Goal: Task Accomplishment & Management: Use online tool/utility

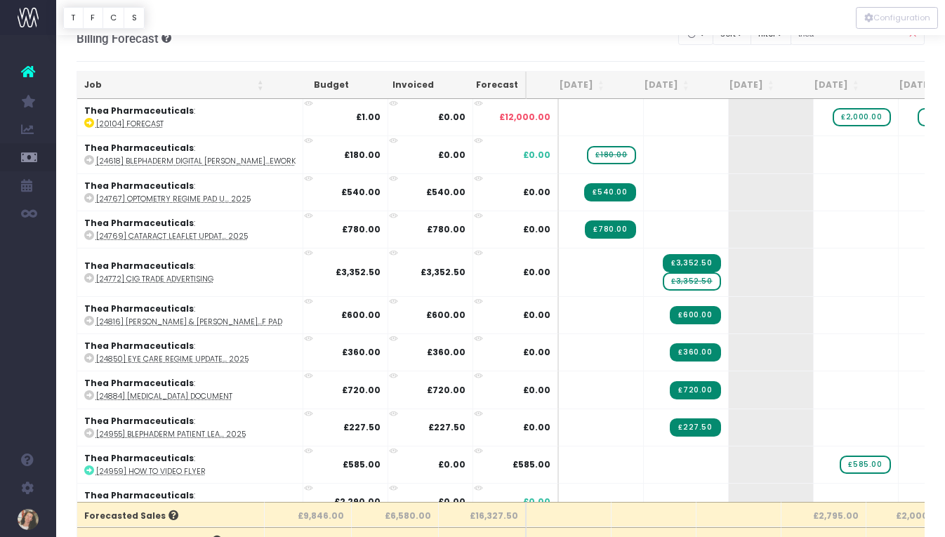
scroll to position [18, 0]
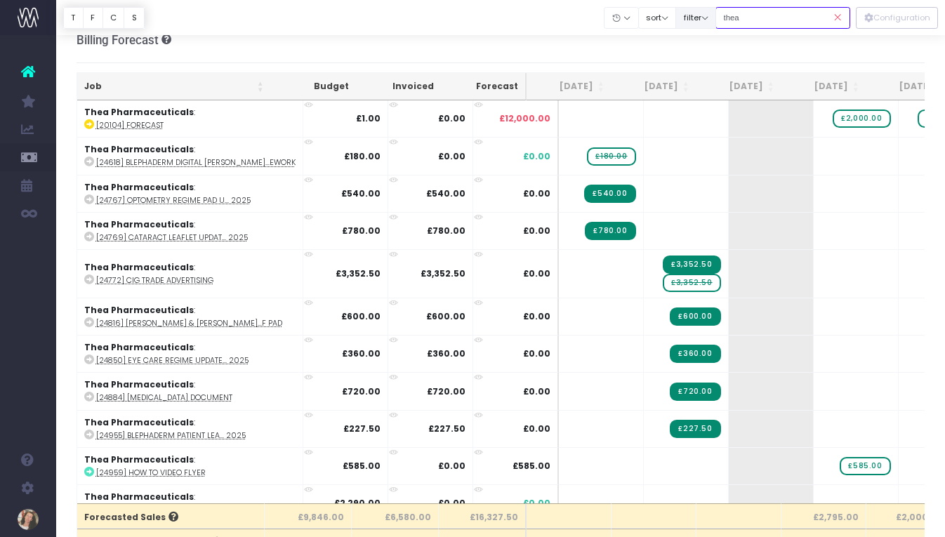
drag, startPoint x: 790, startPoint y: 17, endPoint x: 732, endPoint y: 15, distance: 57.6
click at [732, 15] on div "Clear Filters Hide [DATE] [DATE] [DATE] [DATE] [DATE] [DATE] [DATE] [DATE] [DAT…" at bounding box center [728, 18] width 246 height 29
type input "ball"
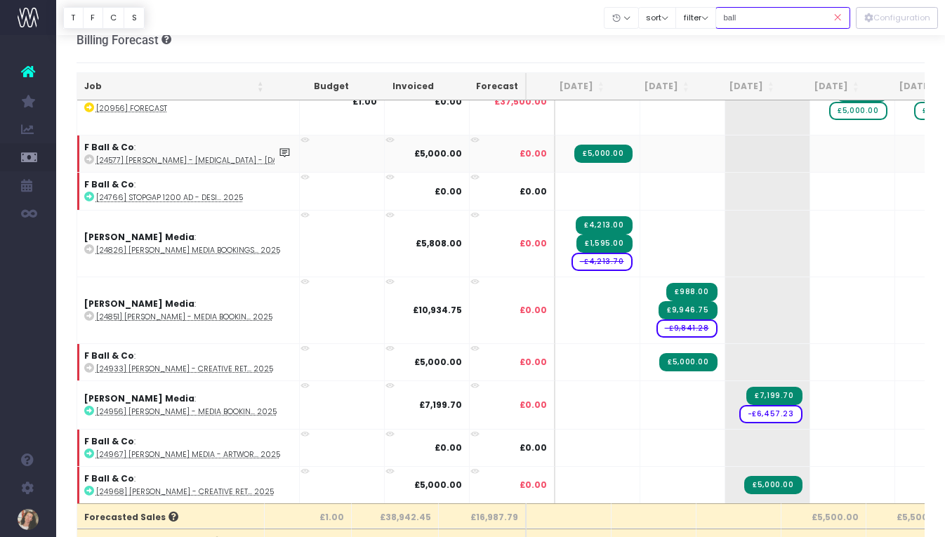
scroll to position [0, 0]
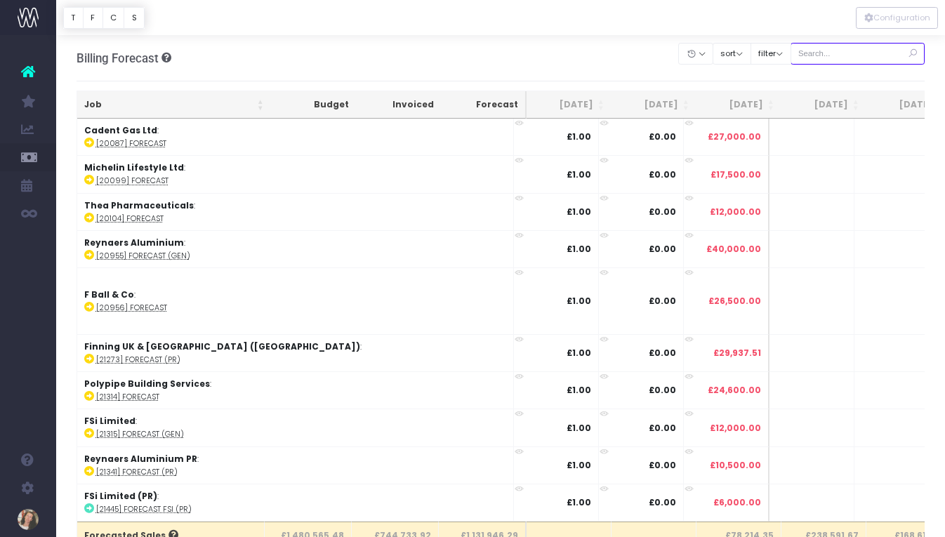
click at [876, 58] on input "text" at bounding box center [858, 54] width 135 height 22
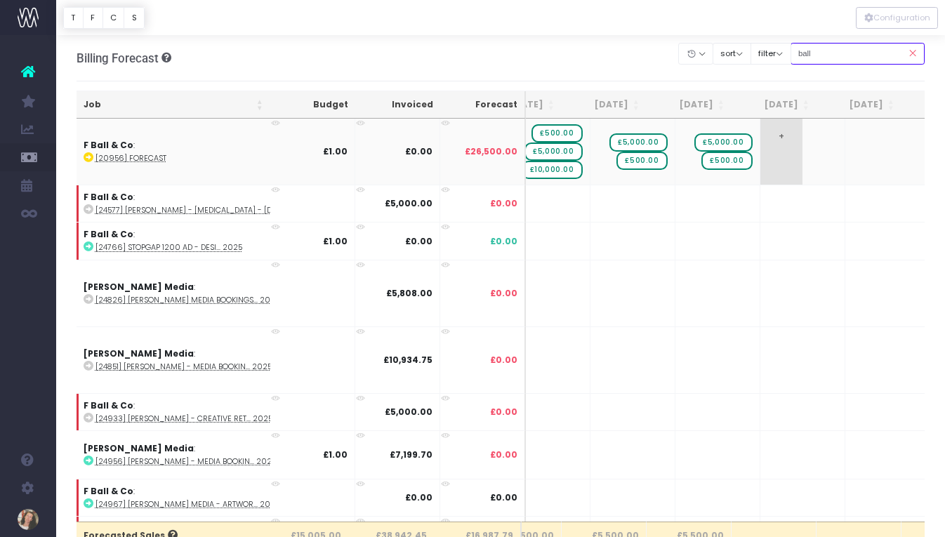
type input "ball"
click at [760, 145] on span "+" at bounding box center [781, 152] width 42 height 66
type input "5000"
click at [760, 176] on span "+" at bounding box center [781, 152] width 42 height 66
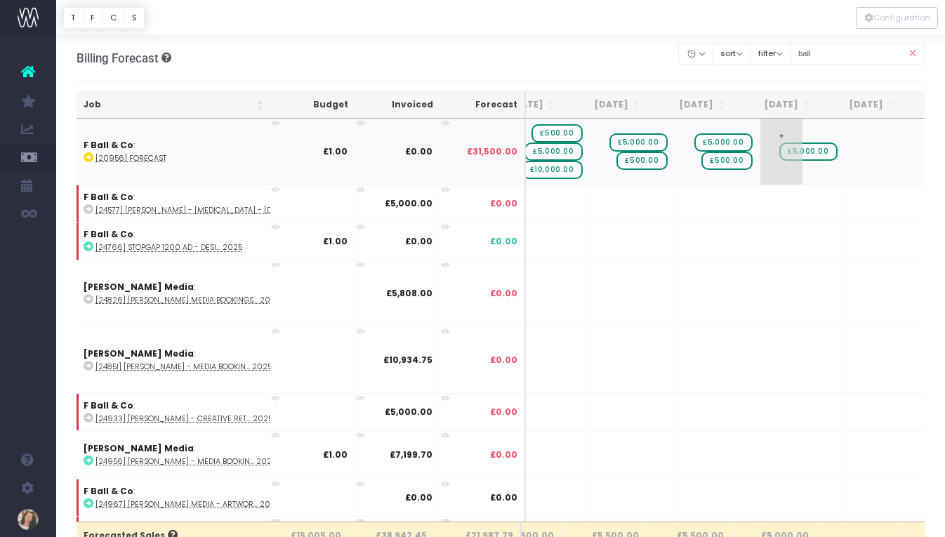
click at [760, 176] on span "+" at bounding box center [781, 152] width 42 height 66
type input "500"
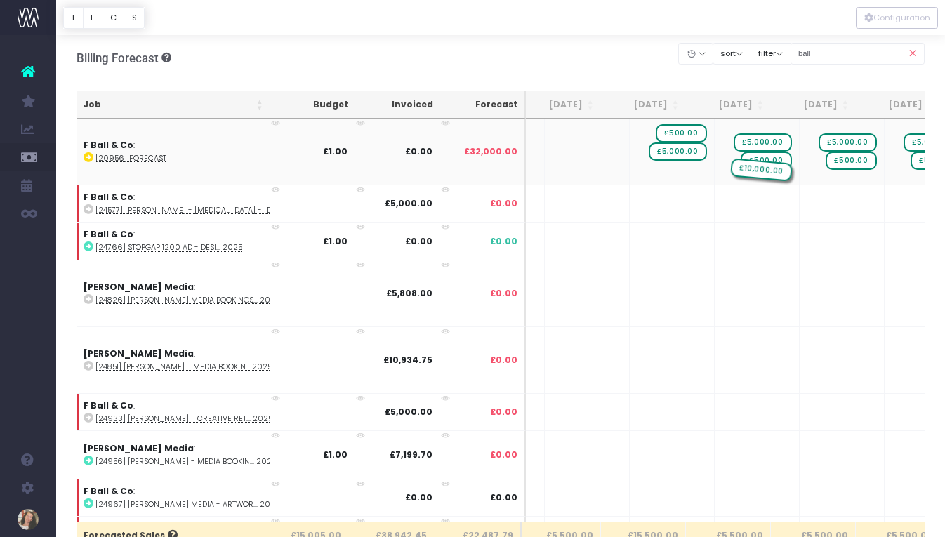
drag, startPoint x: 655, startPoint y: 173, endPoint x: 717, endPoint y: 175, distance: 61.8
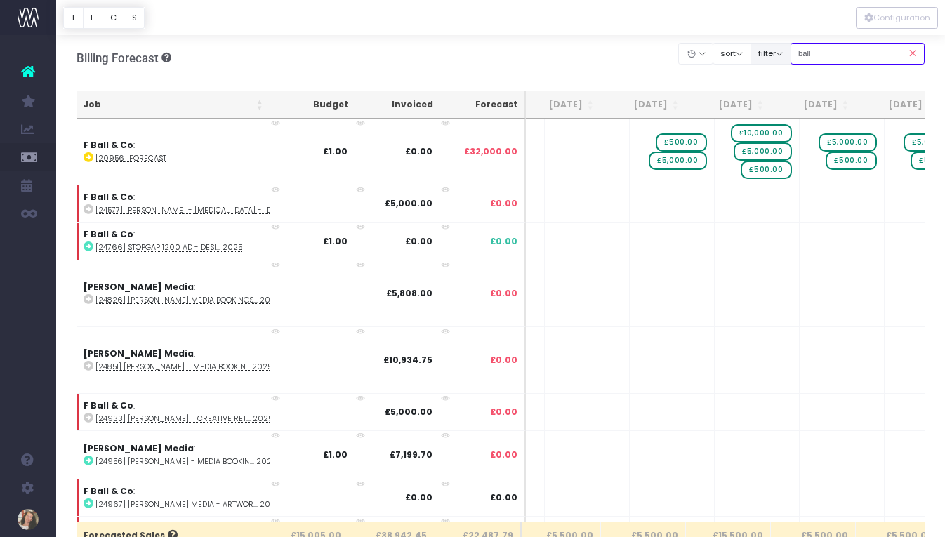
drag, startPoint x: 845, startPoint y: 56, endPoint x: 799, endPoint y: 56, distance: 45.6
click at [799, 56] on div "Clear Filters Hide [DATE] [DATE] [DATE] [DATE] [DATE] [DATE] [DATE] [DATE] [DAT…" at bounding box center [802, 53] width 246 height 29
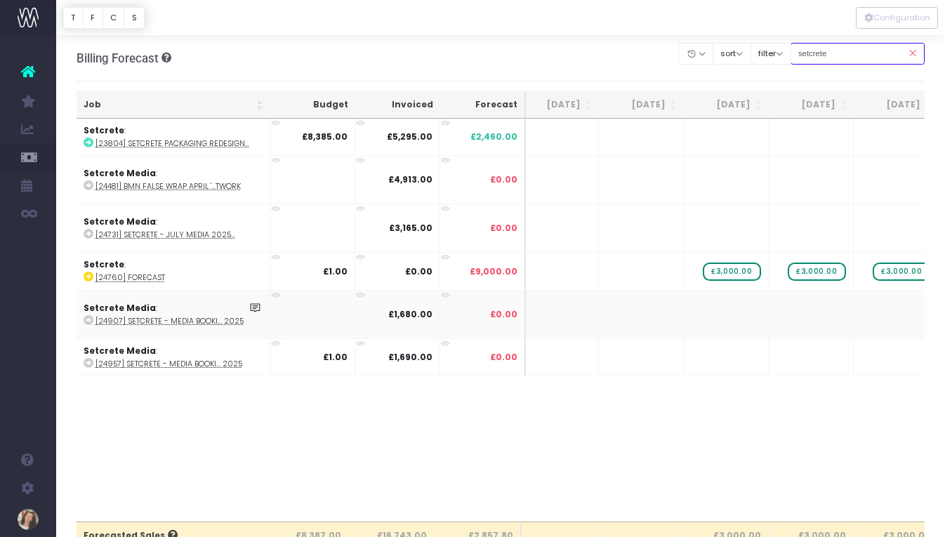
scroll to position [0, 249]
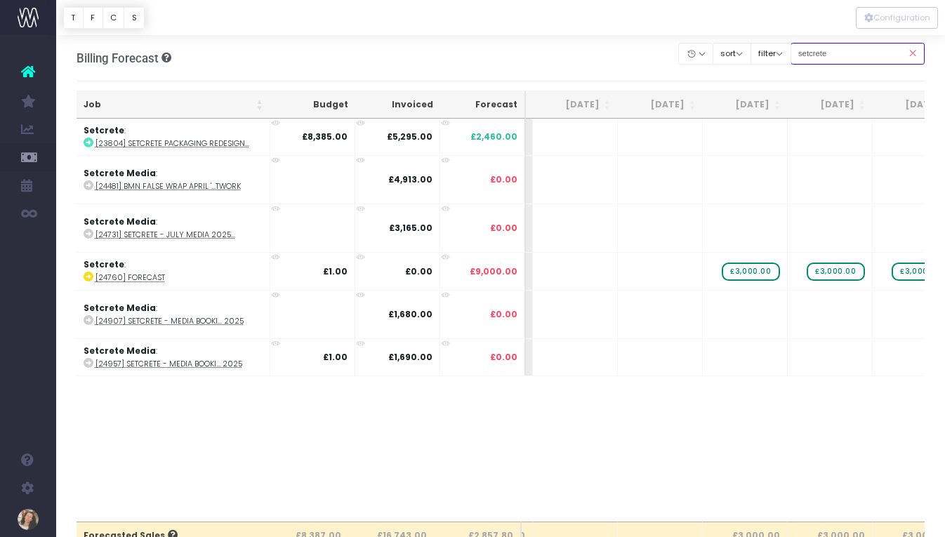
type input "setcrete"
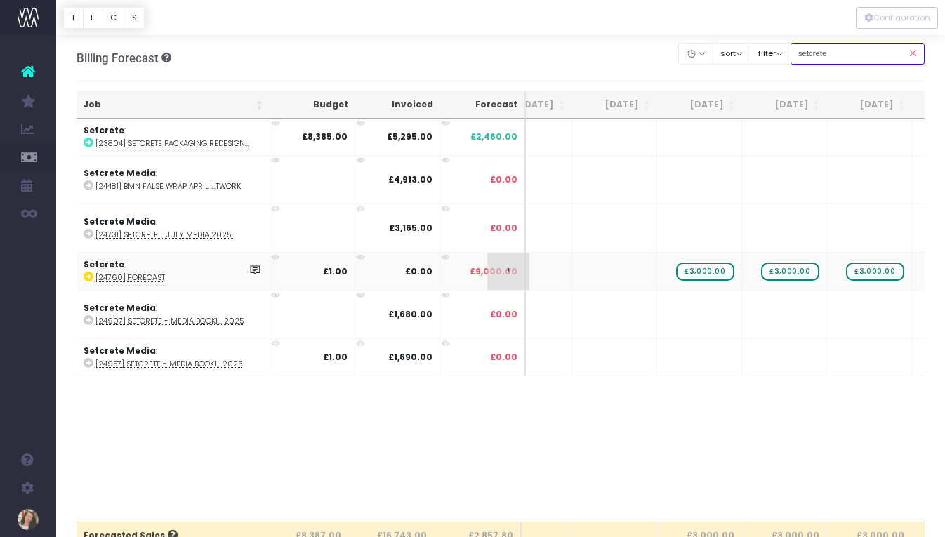
scroll to position [0, 357]
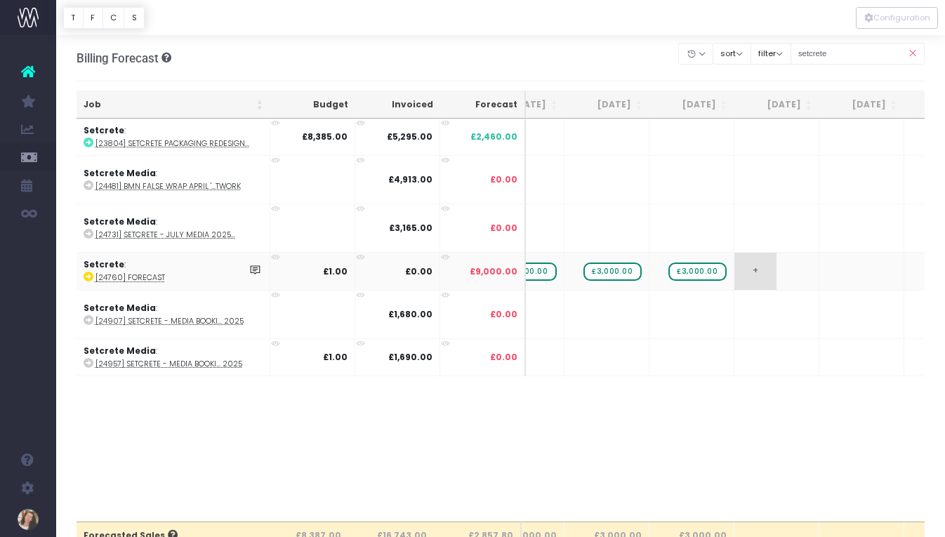
click at [773, 274] on span "+" at bounding box center [755, 271] width 42 height 37
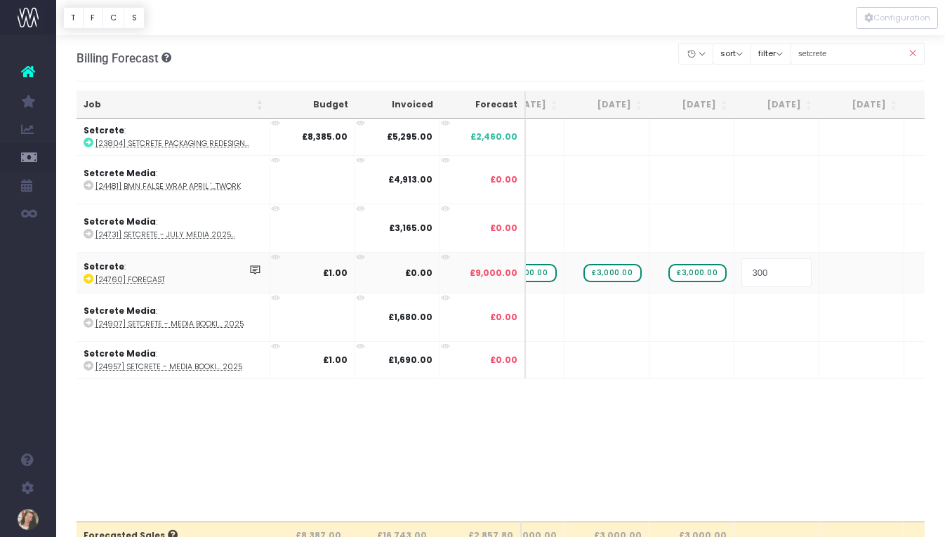
type input "3000"
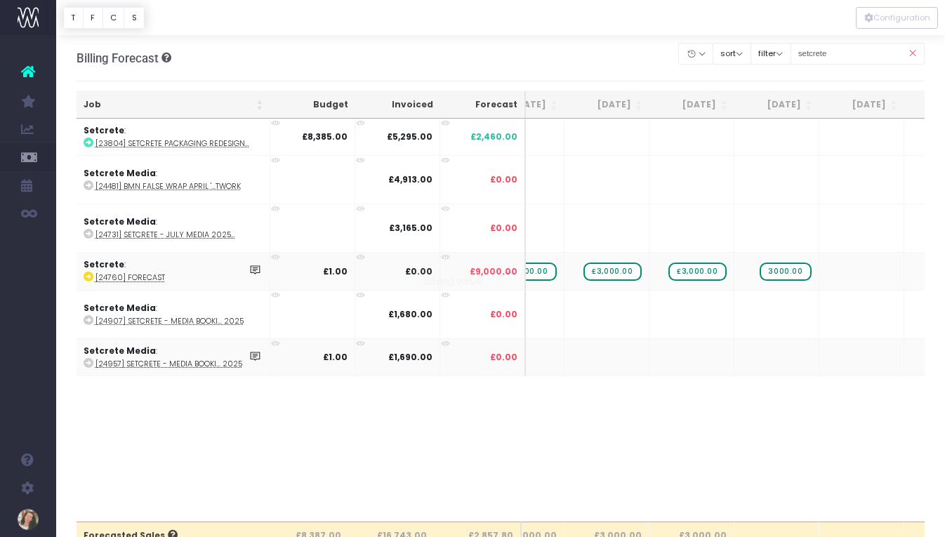
click at [763, 349] on body "Oh my... this is bad. [PERSON_NAME] wasn't able to load this page. Please conta…" at bounding box center [472, 268] width 945 height 537
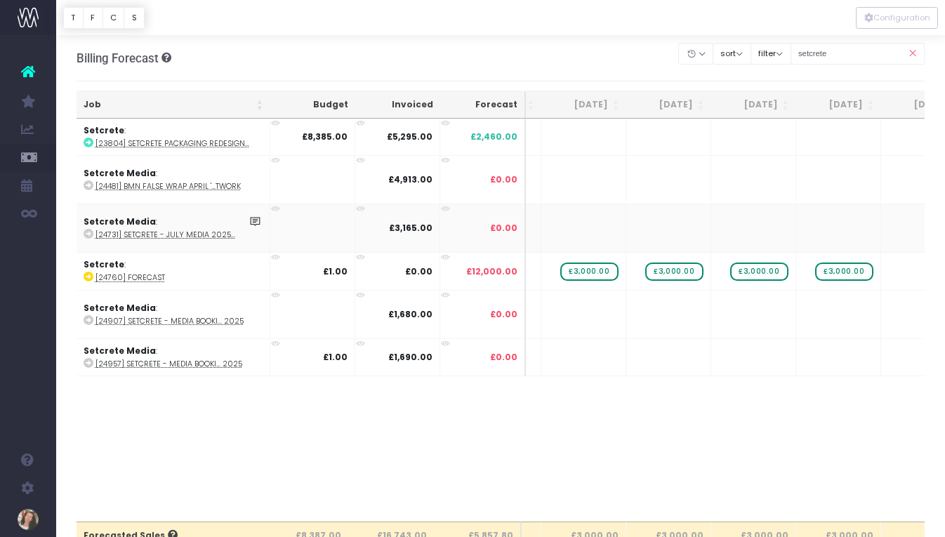
scroll to position [0, 175]
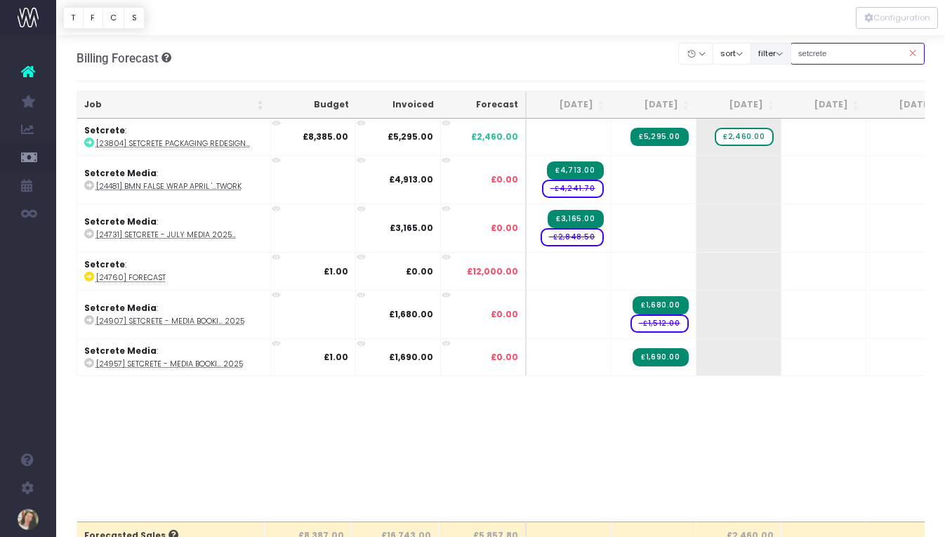
drag, startPoint x: 855, startPoint y: 58, endPoint x: 802, endPoint y: 55, distance: 53.4
click at [802, 55] on div "Clear Filters Hide [DATE] [DATE] [DATE] [DATE] [DATE] [DATE] [DATE] [DATE] [DAT…" at bounding box center [802, 53] width 246 height 29
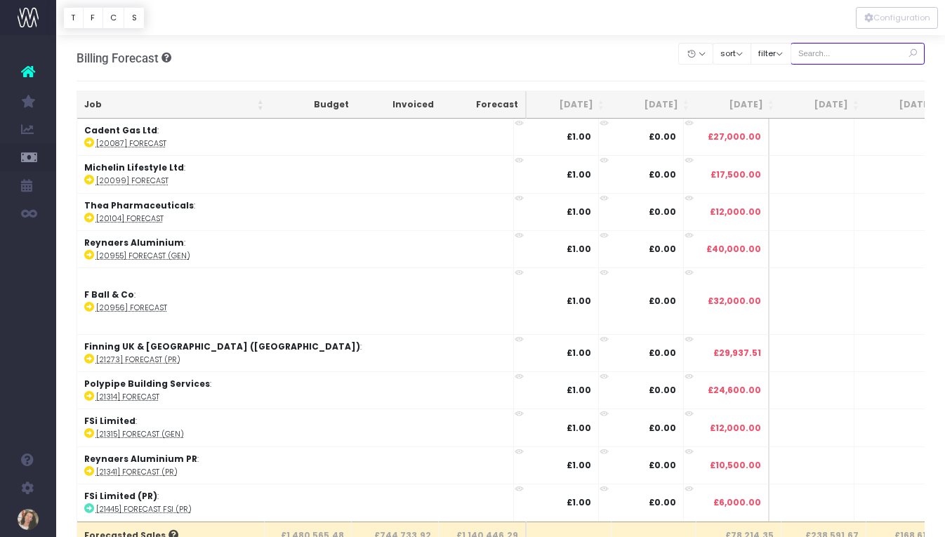
click at [854, 57] on input "text" at bounding box center [858, 54] width 135 height 22
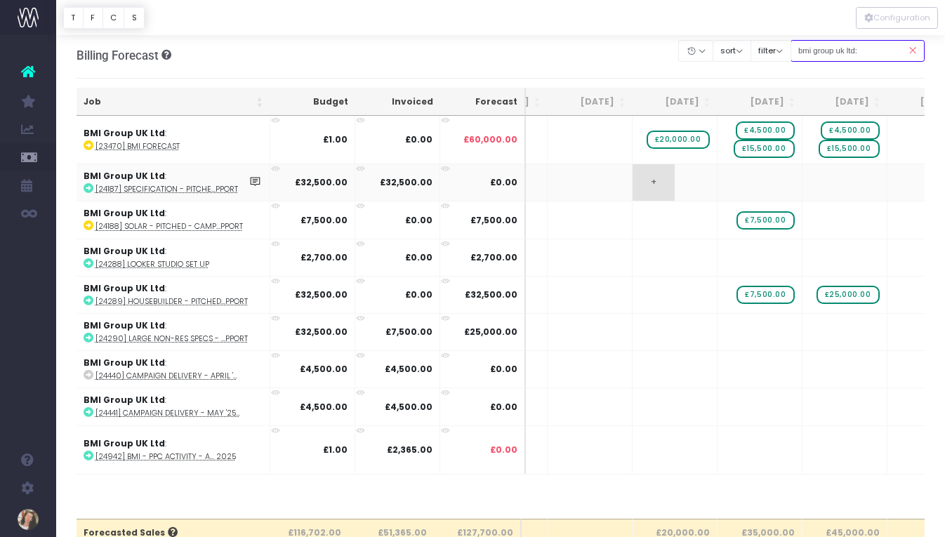
scroll to position [0, 258]
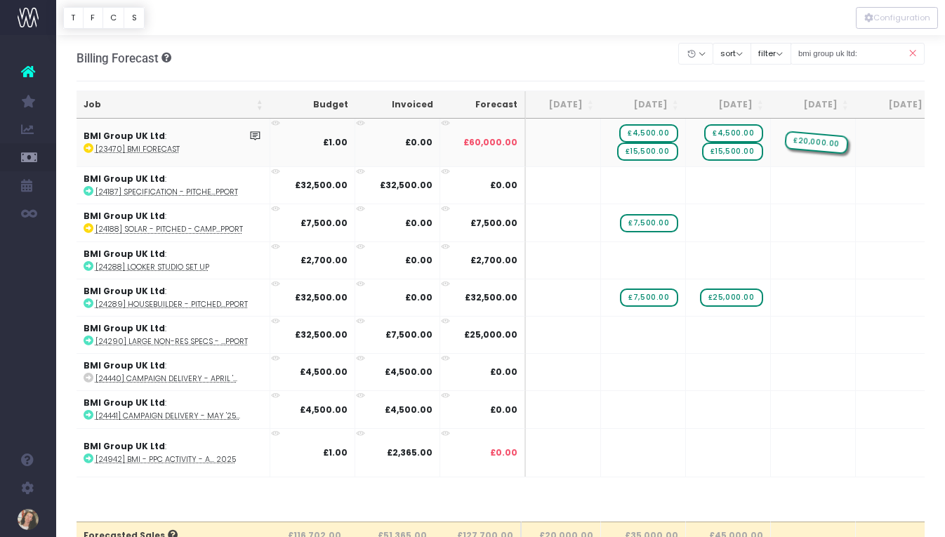
drag, startPoint x: 571, startPoint y: 140, endPoint x: 810, endPoint y: 131, distance: 238.9
drag, startPoint x: 888, startPoint y: 55, endPoint x: 752, endPoint y: 55, distance: 135.5
click at [752, 55] on div "Clear Filters Hide [DATE] [DATE] [DATE] [DATE] [DATE] [DATE] [DATE] [DATE] [DAT…" at bounding box center [802, 53] width 246 height 29
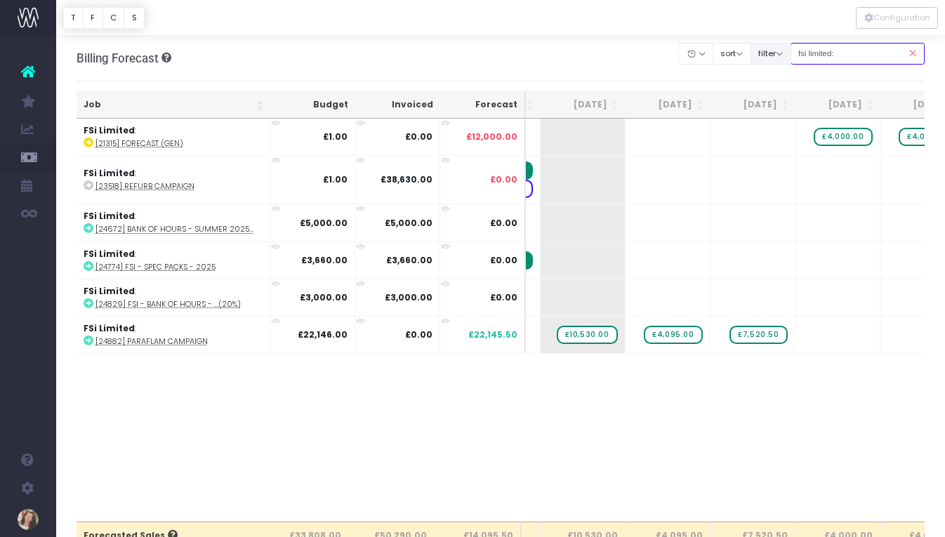
drag, startPoint x: 873, startPoint y: 55, endPoint x: 799, endPoint y: 55, distance: 73.7
click at [799, 55] on div "Clear Filters Hide [DATE] [DATE] [DATE] [DATE] [DATE] [DATE] [DATE] [DATE] [DAT…" at bounding box center [802, 53] width 246 height 29
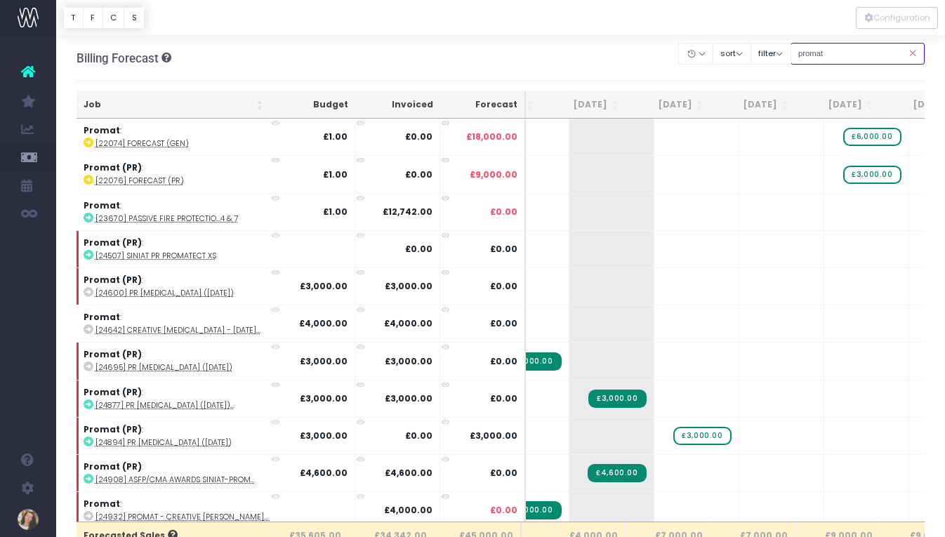
type input "promat:"
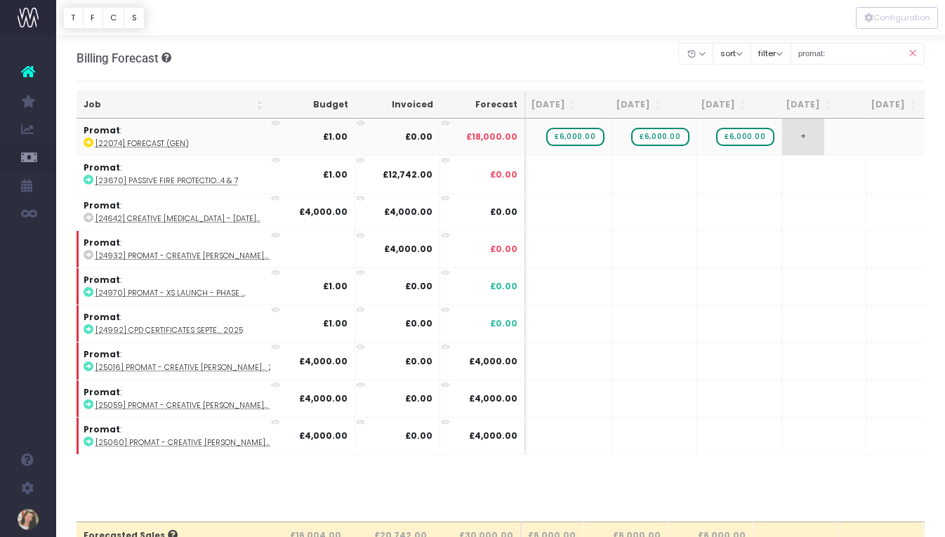
click at [782, 134] on span "+" at bounding box center [803, 137] width 42 height 37
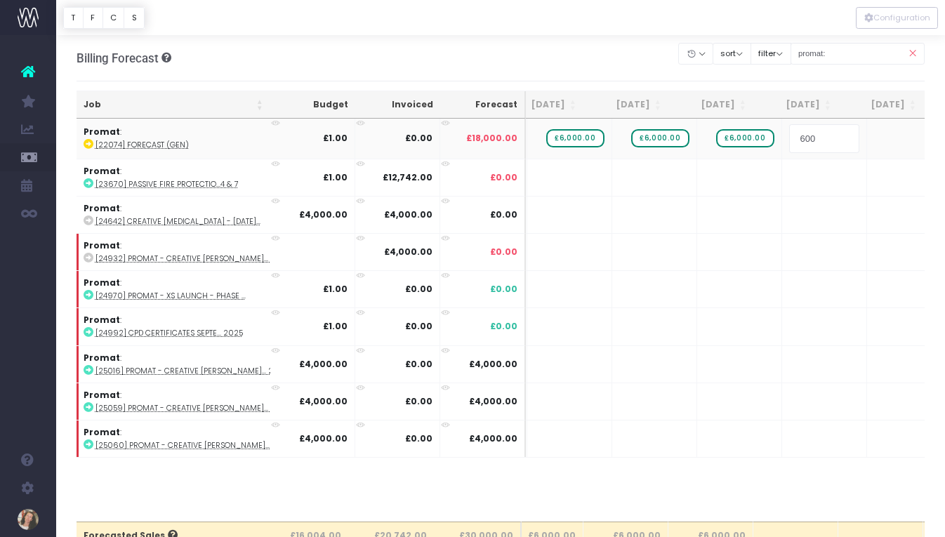
type input "6000"
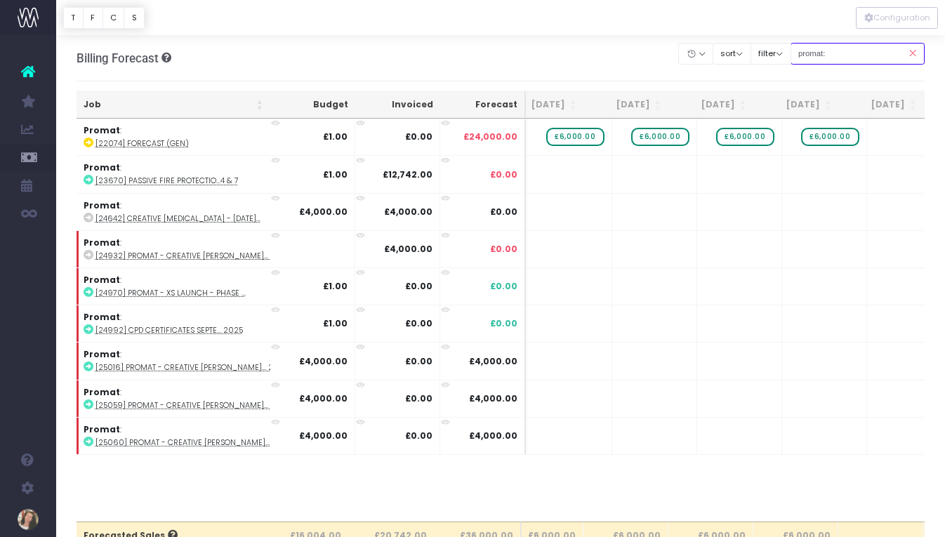
drag, startPoint x: 855, startPoint y: 60, endPoint x: 825, endPoint y: 48, distance: 31.8
click at [825, 48] on input "promat:" at bounding box center [858, 54] width 135 height 22
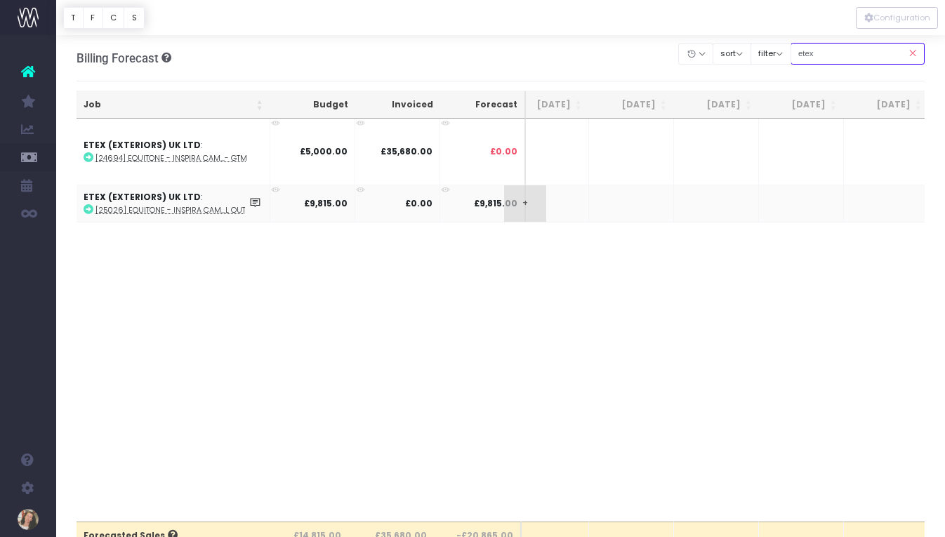
scroll to position [0, 534]
drag, startPoint x: 882, startPoint y: 50, endPoint x: 805, endPoint y: 50, distance: 76.5
click at [805, 50] on div "Clear Filters Hide [DATE] [DATE] [DATE] [DATE] [DATE] [DATE] [DATE] [DATE] [DAT…" at bounding box center [802, 53] width 246 height 29
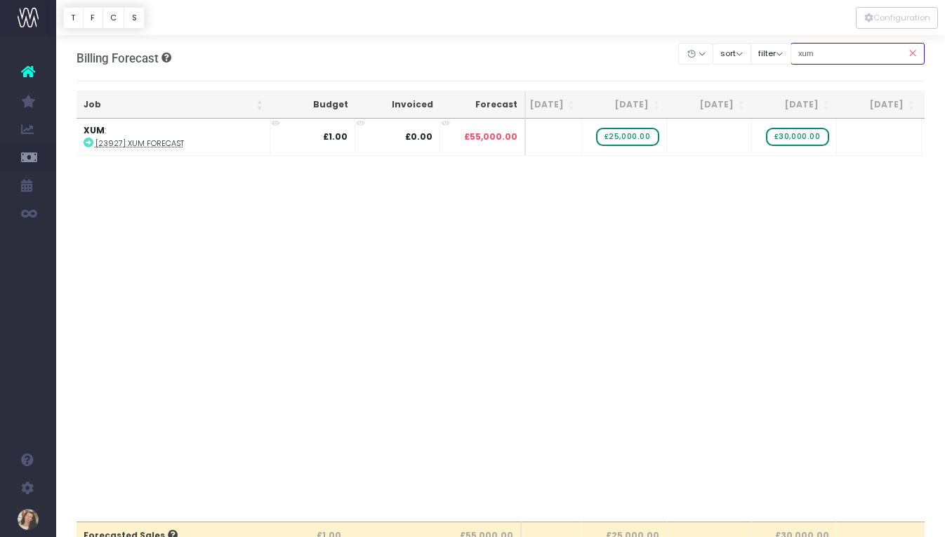
type input "xum"
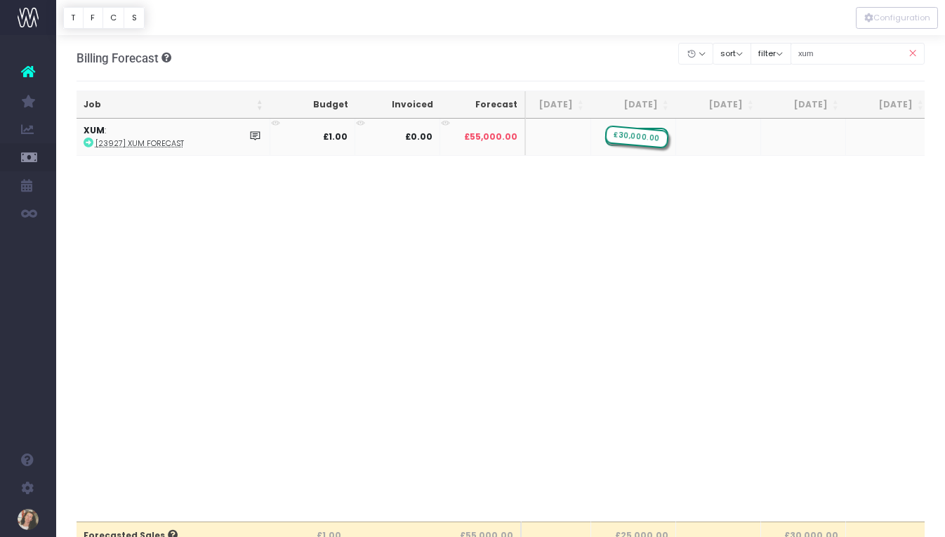
drag, startPoint x: 817, startPoint y: 139, endPoint x: 674, endPoint y: 133, distance: 142.7
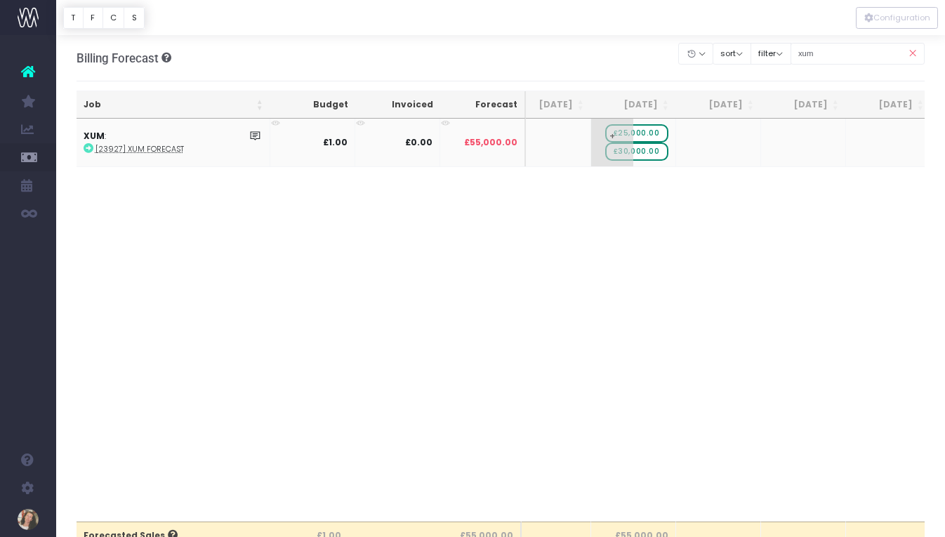
click at [654, 132] on span "£25,000.00" at bounding box center [636, 133] width 63 height 18
click at [704, 274] on body "Oh my... this is bad. [PERSON_NAME] wasn't able to load this page. Please conta…" at bounding box center [472, 268] width 945 height 537
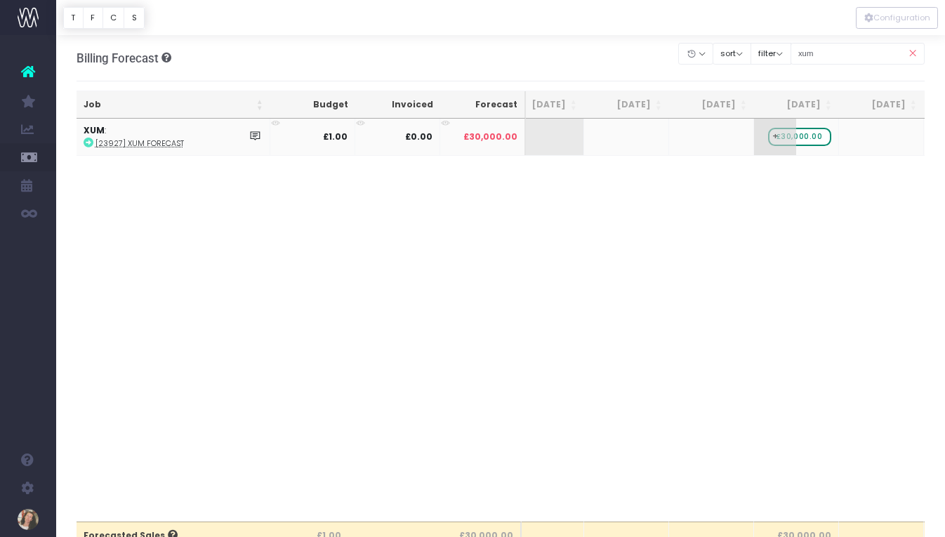
click at [803, 142] on span "£30,000.00" at bounding box center [799, 137] width 63 height 18
type input "2"
type input "15000"
click at [778, 272] on body "Oh my... this is bad. [PERSON_NAME] wasn't able to load this page. Please conta…" at bounding box center [472, 268] width 945 height 537
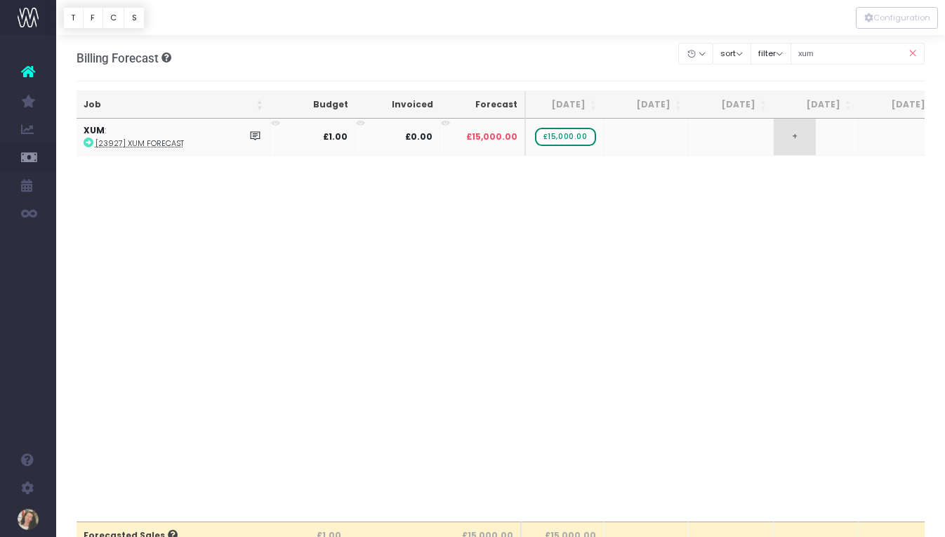
click at [816, 137] on td "+" at bounding box center [816, 137] width 85 height 37
click at [795, 140] on span "+" at bounding box center [795, 137] width 42 height 37
type input "15000"
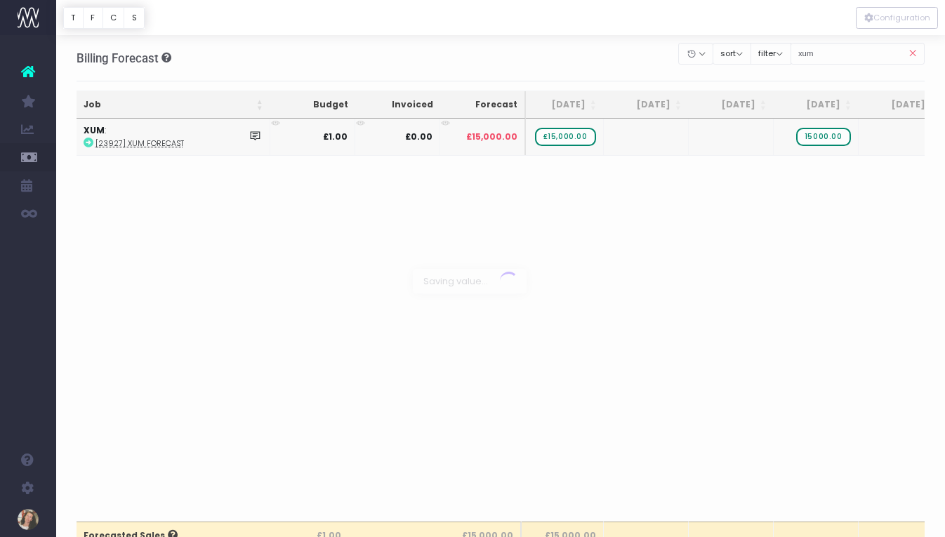
click at [752, 249] on body "Oh my... this is bad. [PERSON_NAME] wasn't able to load this page. Please conta…" at bounding box center [472, 268] width 945 height 537
drag, startPoint x: 851, startPoint y: 54, endPoint x: 760, endPoint y: 34, distance: 93.4
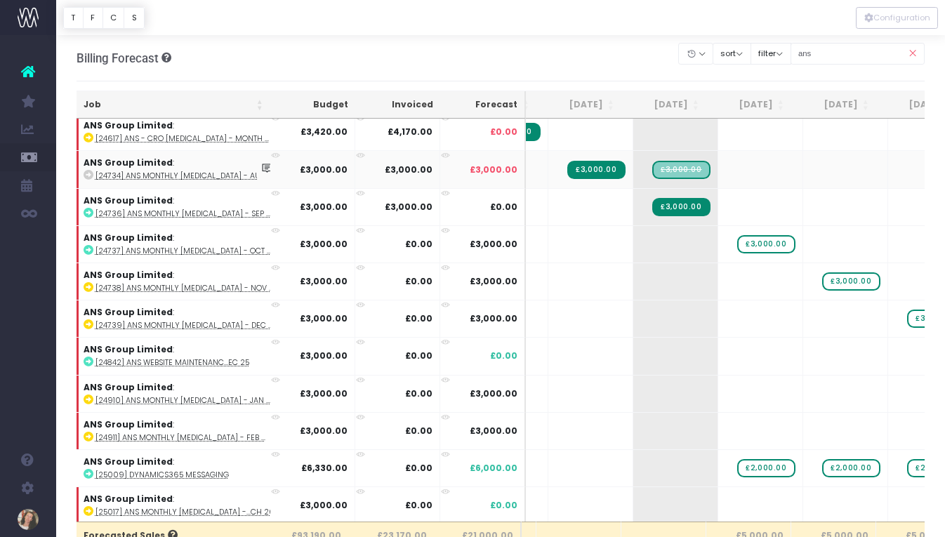
click at [681, 166] on span "£3,000.00" at bounding box center [681, 170] width 58 height 18
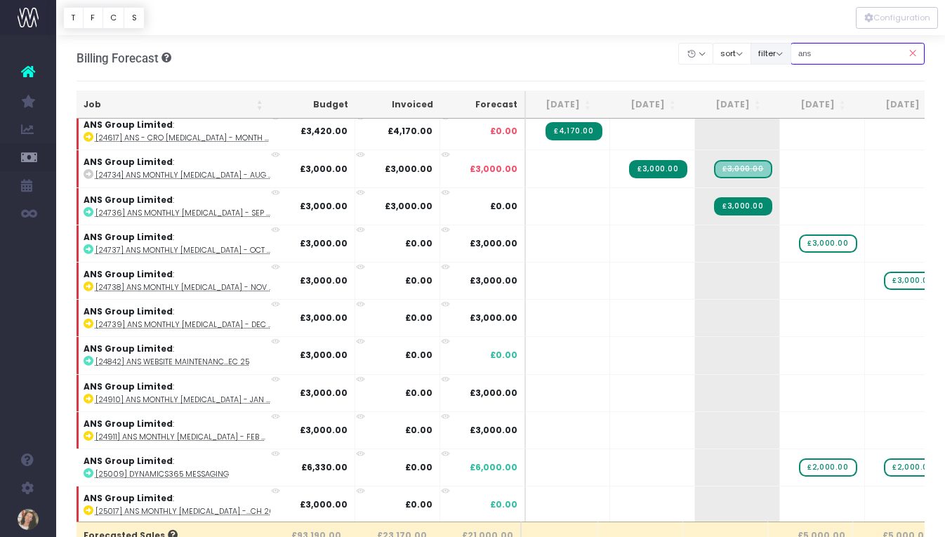
drag, startPoint x: 864, startPoint y: 52, endPoint x: 803, endPoint y: 52, distance: 61.8
click at [803, 52] on div "Clear Filters Hide [DATE] [DATE] [DATE] [DATE] [DATE] [DATE] [DATE] [DATE] [DAT…" at bounding box center [802, 53] width 246 height 29
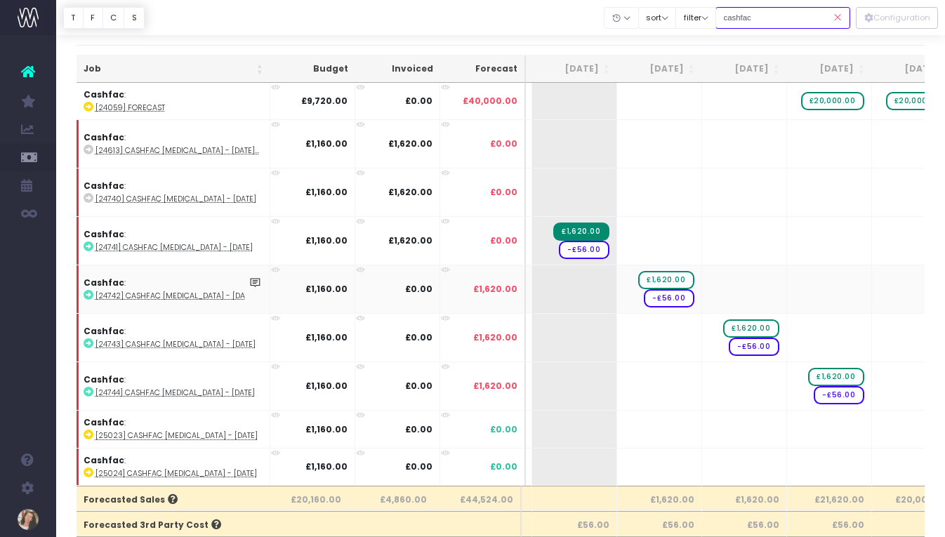
scroll to position [0, 0]
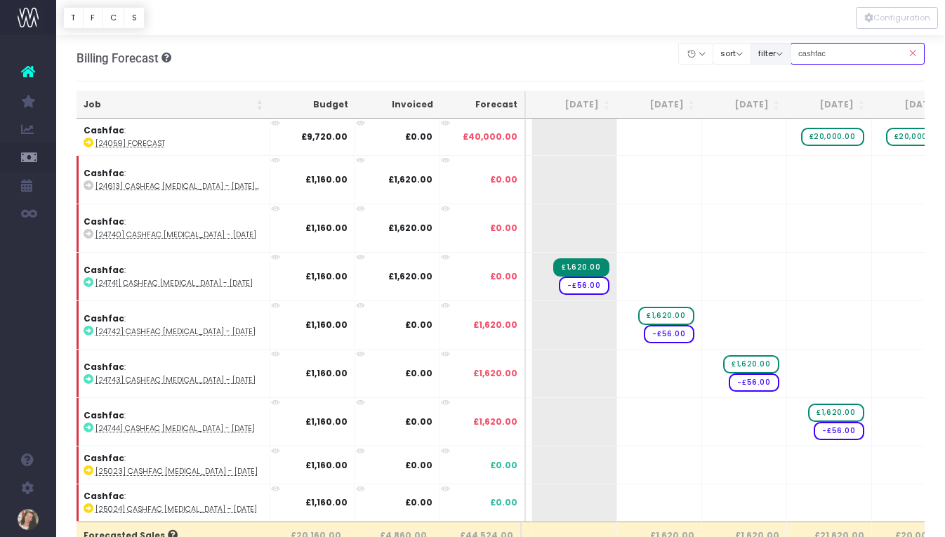
drag, startPoint x: 898, startPoint y: 56, endPoint x: 805, endPoint y: 55, distance: 93.4
click at [805, 55] on div "Clear Filters Hide [DATE] [DATE] [DATE] [DATE] [DATE] [DATE] [DATE] [DATE] [DAT…" at bounding box center [802, 53] width 246 height 29
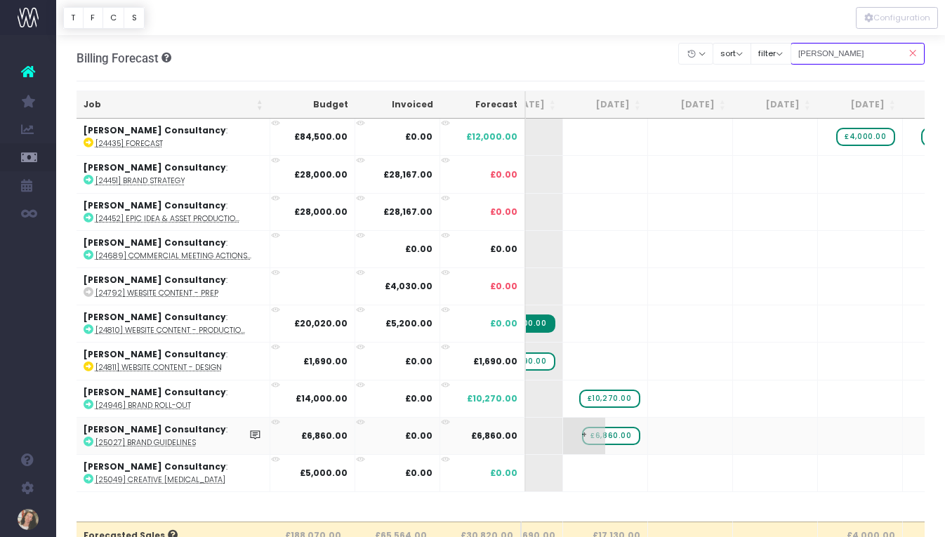
scroll to position [0, 293]
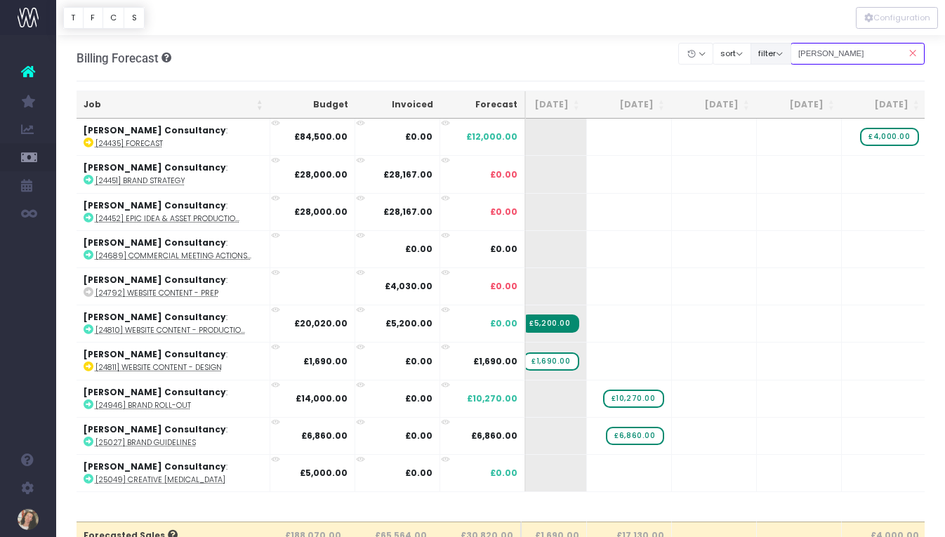
drag, startPoint x: 878, startPoint y: 60, endPoint x: 778, endPoint y: 60, distance: 99.7
click at [778, 60] on div "Clear Filters Hide [DATE] [DATE] [DATE] [DATE] [DATE] [DATE] [DATE] [DATE] [DAT…" at bounding box center [802, 53] width 246 height 29
type input "f"
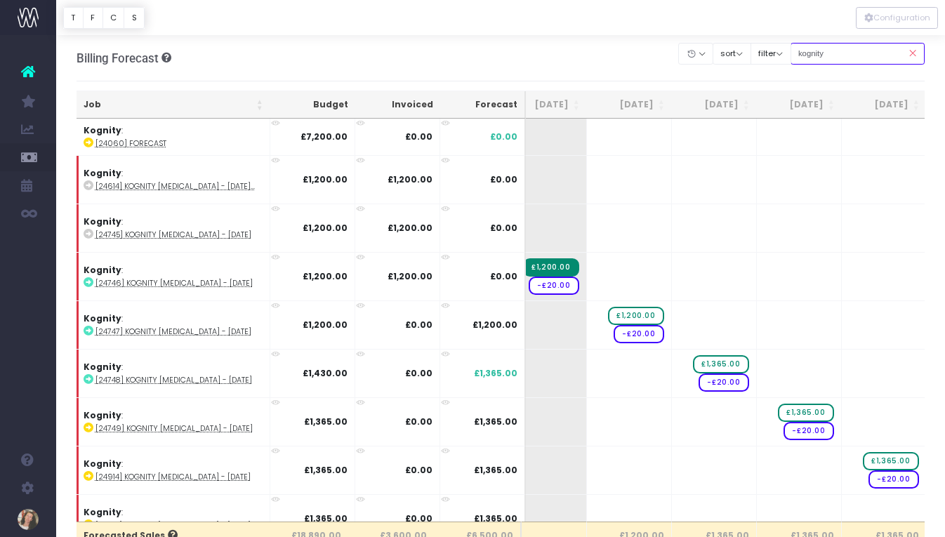
type input "kognity"
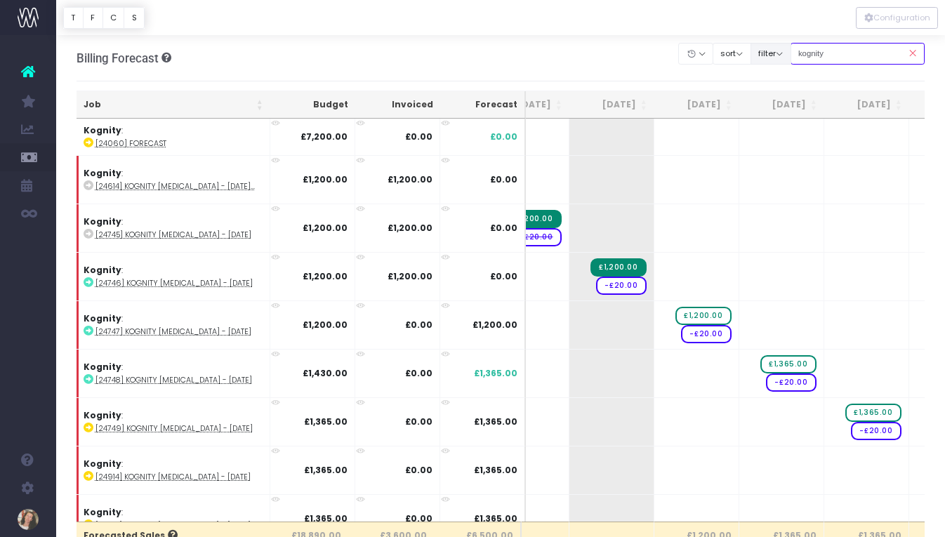
drag, startPoint x: 855, startPoint y: 49, endPoint x: 786, endPoint y: 46, distance: 69.6
click at [786, 46] on div "Clear Filters Hide [DATE] [DATE] [DATE] [DATE] [DATE] [DATE] [DATE] [DATE] [DAT…" at bounding box center [802, 53] width 246 height 29
click at [833, 55] on input "kognity" at bounding box center [858, 54] width 135 height 22
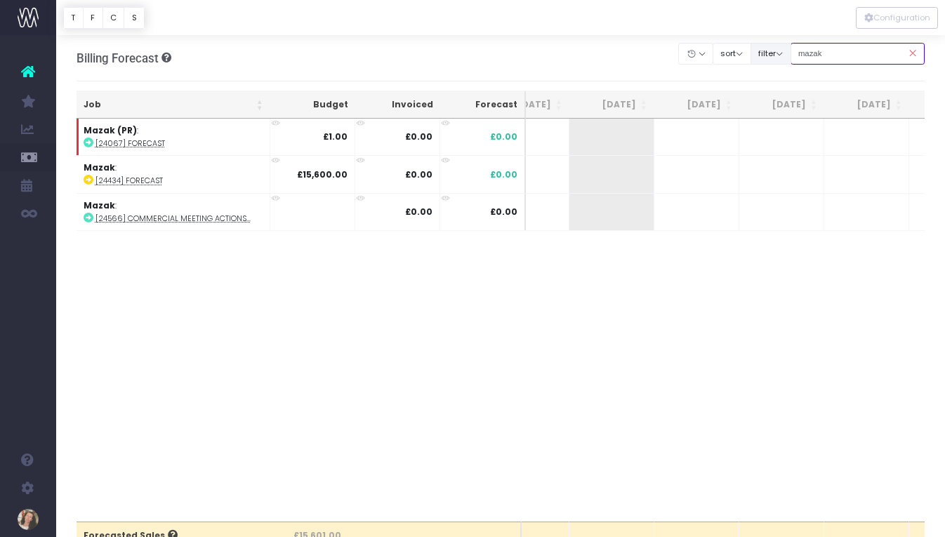
drag, startPoint x: 866, startPoint y: 61, endPoint x: 810, endPoint y: 55, distance: 55.8
click at [810, 55] on div "Clear Filters Hide [DATE] [DATE] [DATE] [DATE] [DATE] [DATE] [DATE] [DATE] [DAT…" at bounding box center [802, 53] width 246 height 29
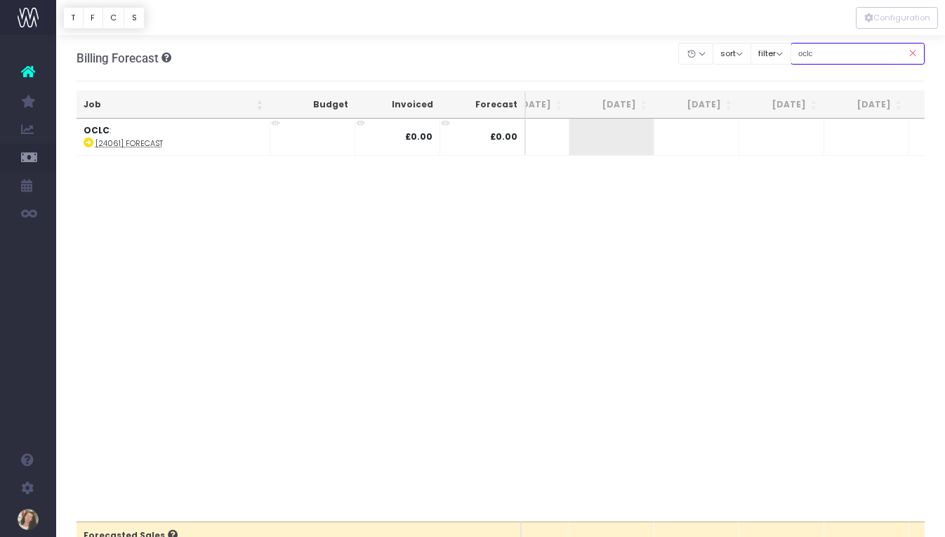
drag, startPoint x: 857, startPoint y: 48, endPoint x: 815, endPoint y: 48, distance: 42.8
click at [815, 48] on input "oclc" at bounding box center [858, 54] width 135 height 22
click at [826, 57] on input "oclc" at bounding box center [858, 54] width 135 height 22
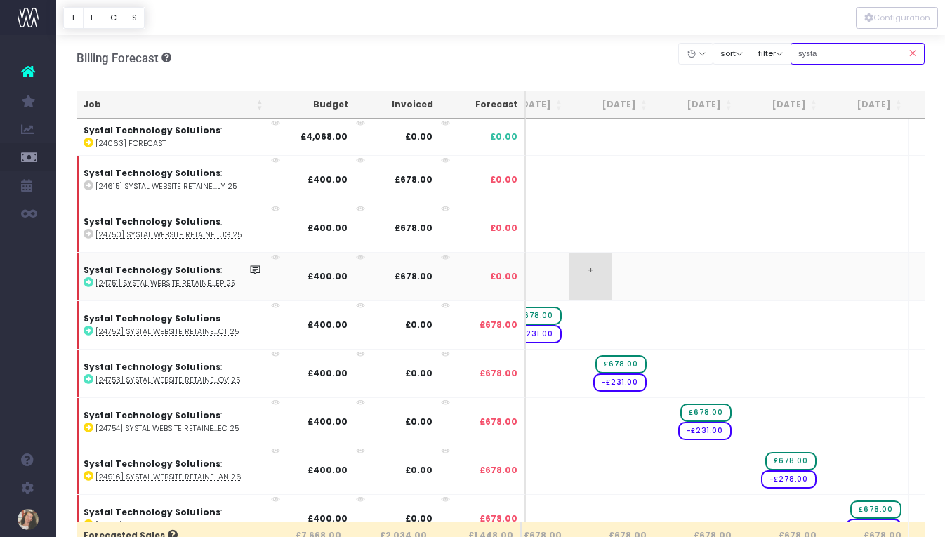
scroll to position [0, 340]
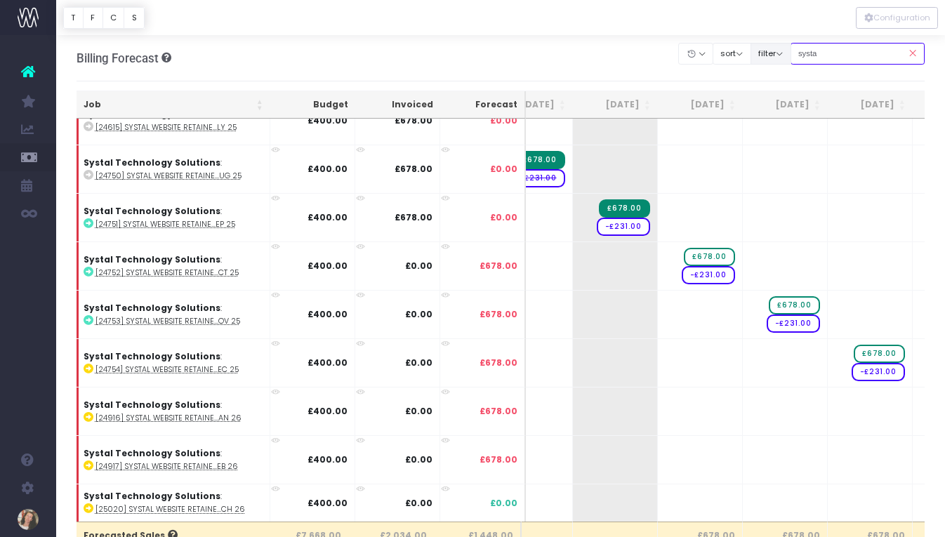
drag, startPoint x: 845, startPoint y: 53, endPoint x: 786, endPoint y: 52, distance: 59.0
click at [786, 52] on div "Clear Filters Hide [DATE] [DATE] [DATE] [DATE] [DATE] [DATE] [DATE] [DATE] [DAT…" at bounding box center [802, 53] width 246 height 29
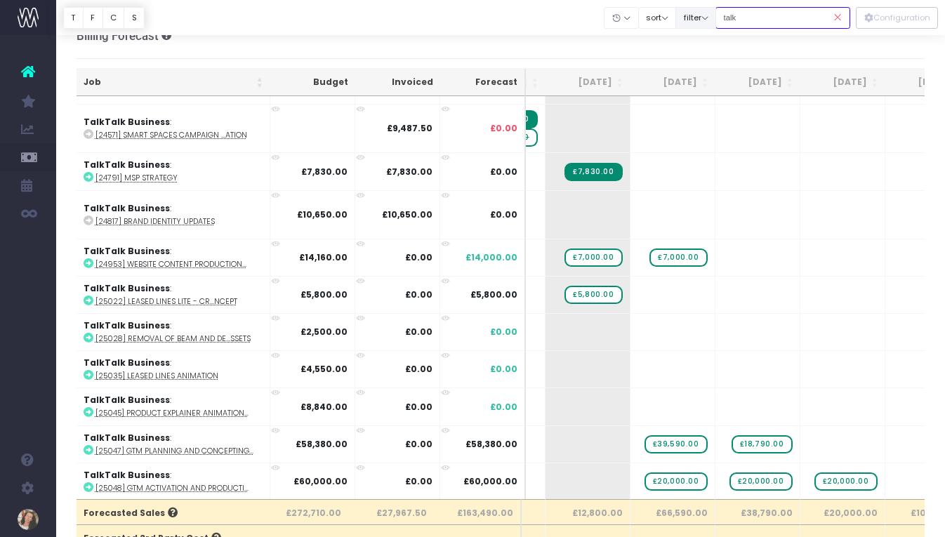
drag, startPoint x: 779, startPoint y: 22, endPoint x: 714, endPoint y: 22, distance: 65.3
click at [714, 22] on div "Clear Filters Hide [DATE] [DATE] [DATE] [DATE] [DATE] [DATE] [DATE] [DATE] [DAT…" at bounding box center [728, 18] width 246 height 29
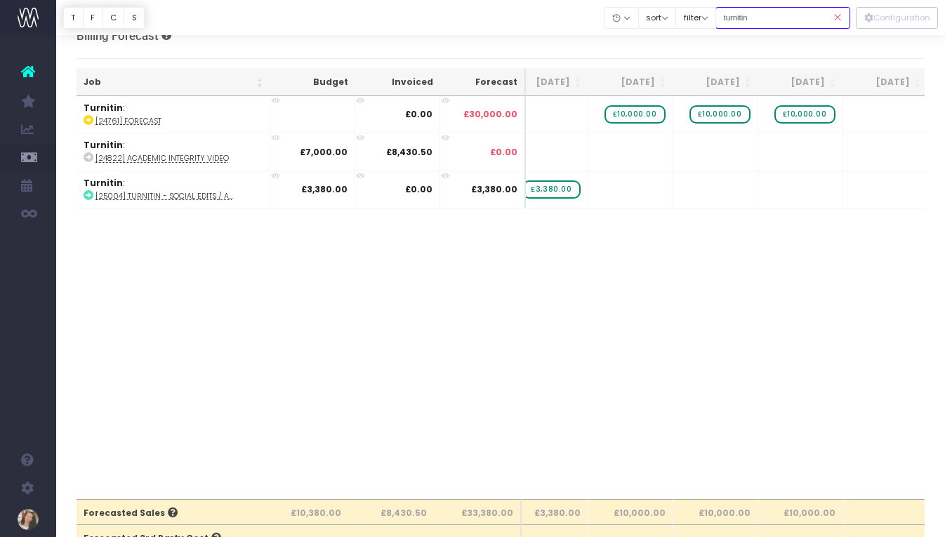
drag, startPoint x: 786, startPoint y: 13, endPoint x: 770, endPoint y: 18, distance: 16.9
click at [770, 18] on input "turnitin" at bounding box center [783, 18] width 135 height 22
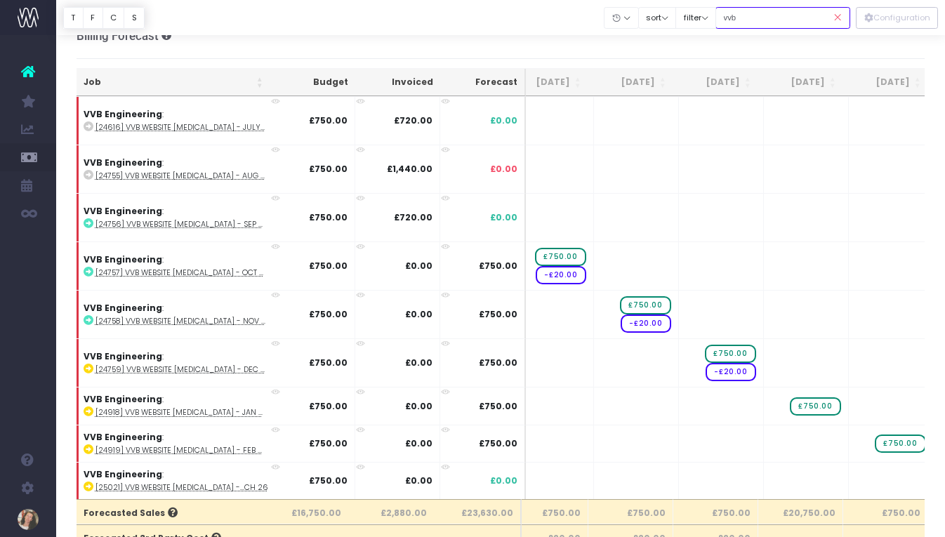
type input "vvb"
